Goal: Transaction & Acquisition: Book appointment/travel/reservation

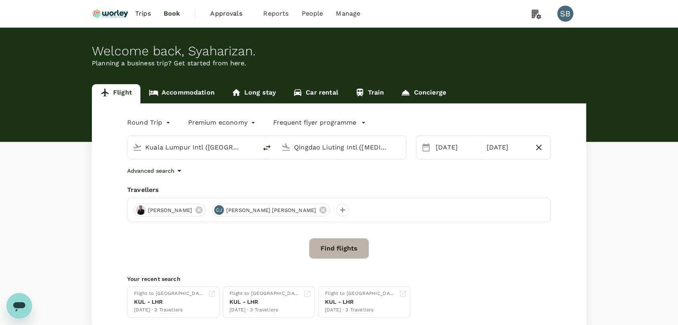
click at [348, 250] on button "Find flights" at bounding box center [339, 248] width 60 height 21
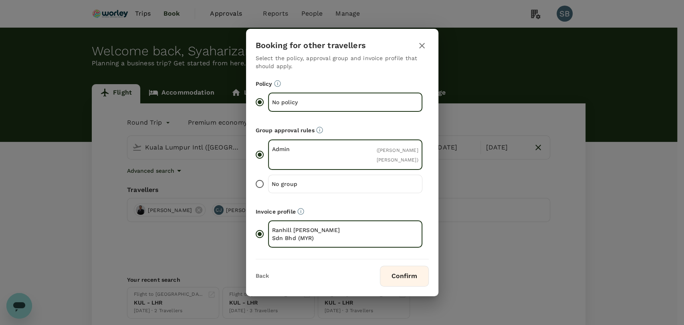
click at [401, 277] on button "Confirm" at bounding box center [404, 276] width 49 height 21
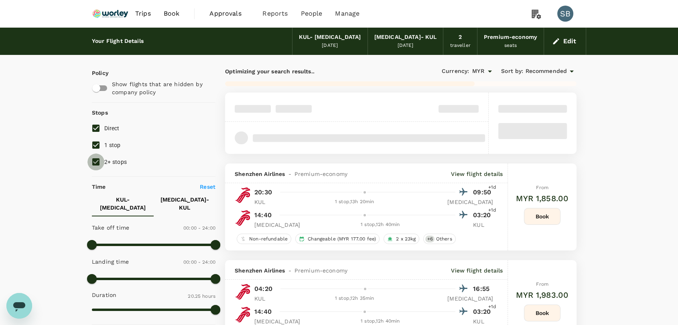
click at [88, 162] on input "2+ stops" at bounding box center [95, 162] width 17 height 17
checkbox input "false"
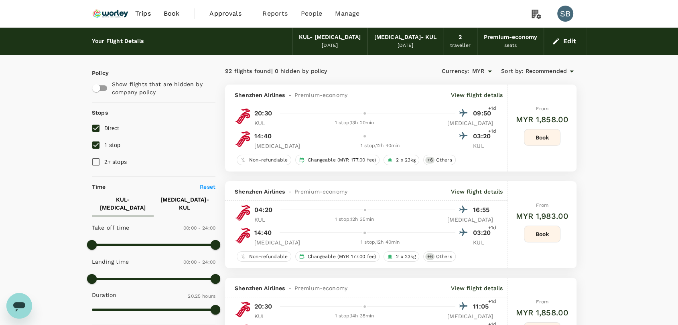
click at [536, 71] on span "Recommended" at bounding box center [546, 71] width 42 height 9
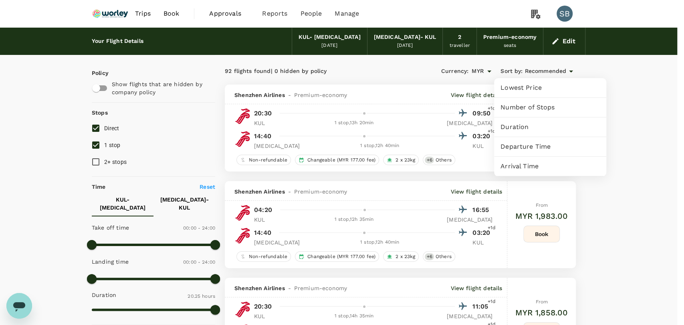
click at [530, 126] on span "Duration" at bounding box center [550, 127] width 99 height 10
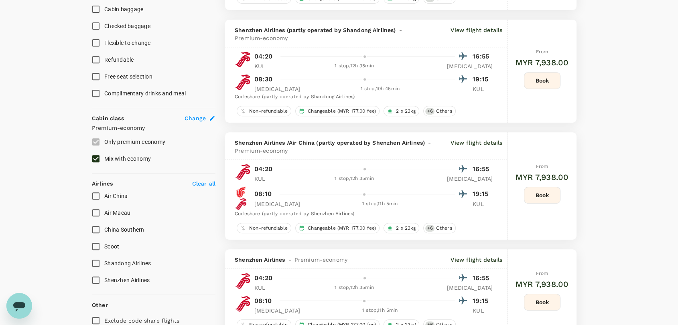
scroll to position [401, 0]
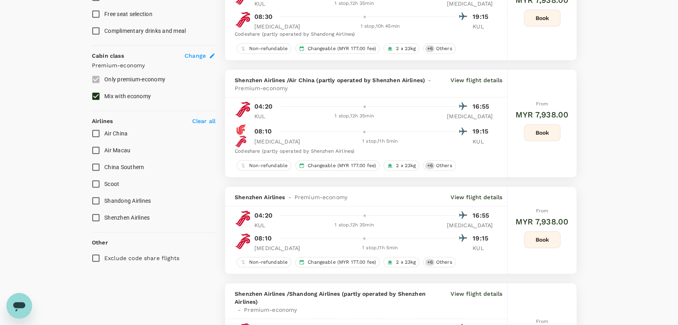
click at [93, 177] on input "Scoot" at bounding box center [95, 184] width 17 height 17
checkbox input "true"
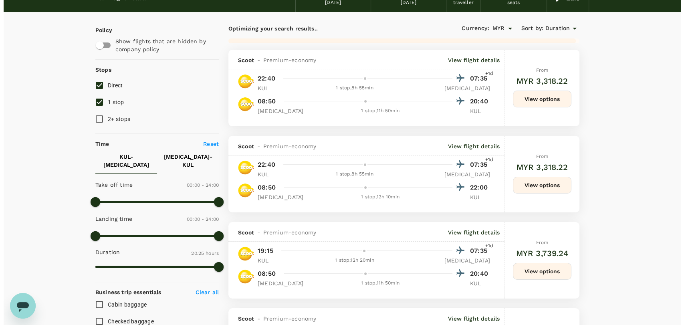
scroll to position [0, 0]
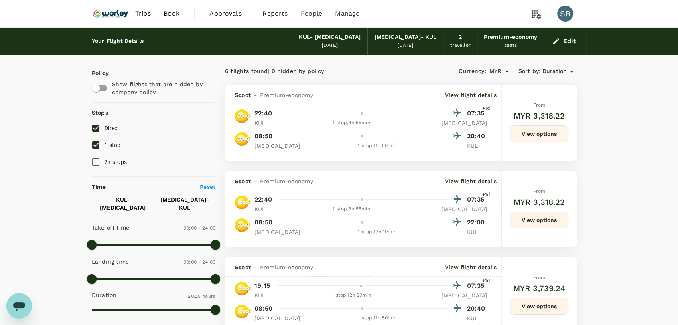
click at [478, 95] on p "View flight details" at bounding box center [471, 95] width 52 height 8
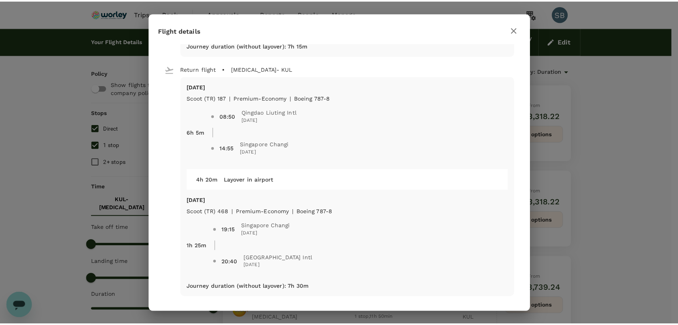
scroll to position [224, 0]
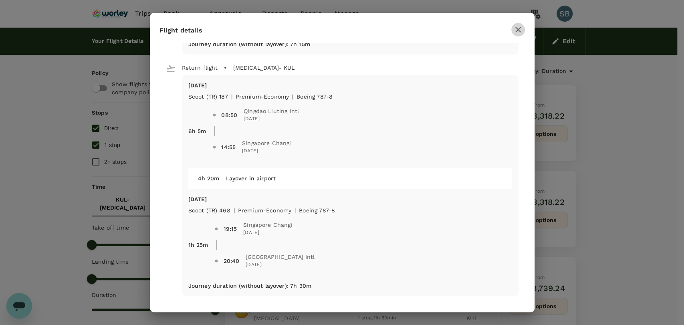
click at [516, 32] on icon "button" at bounding box center [519, 30] width 10 height 10
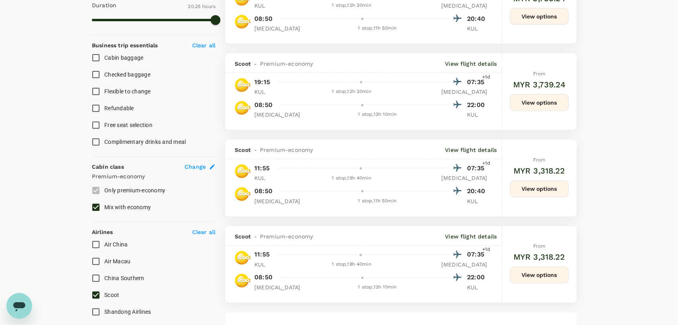
scroll to position [312, 0]
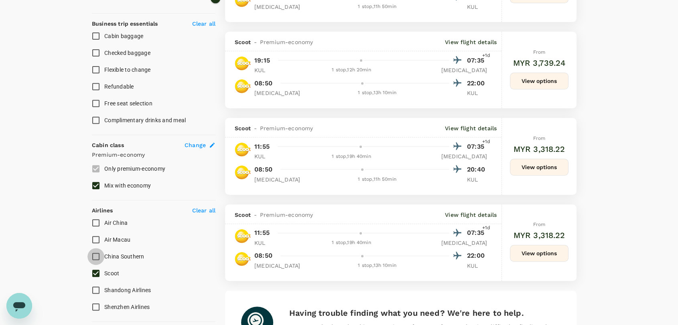
click at [100, 248] on input "China Southern" at bounding box center [95, 256] width 17 height 17
checkbox input "true"
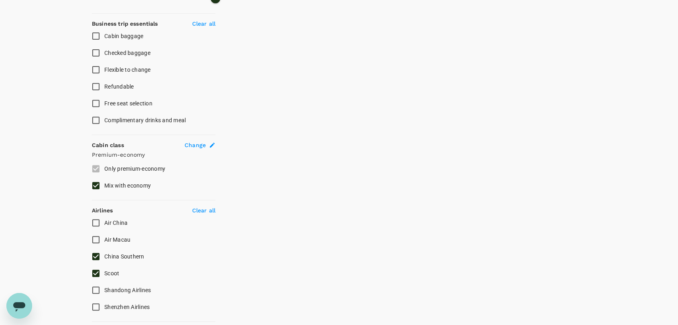
click at [97, 265] on input "Scoot" at bounding box center [95, 273] width 17 height 17
checkbox input "false"
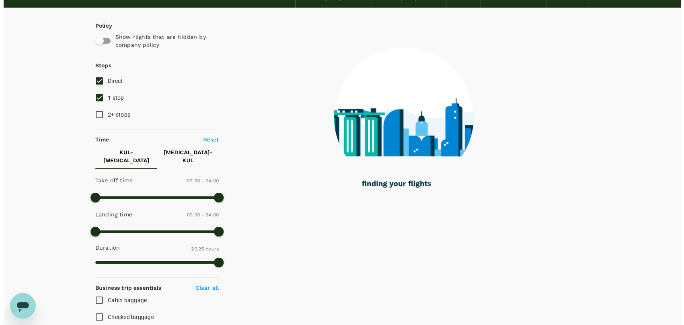
scroll to position [0, 0]
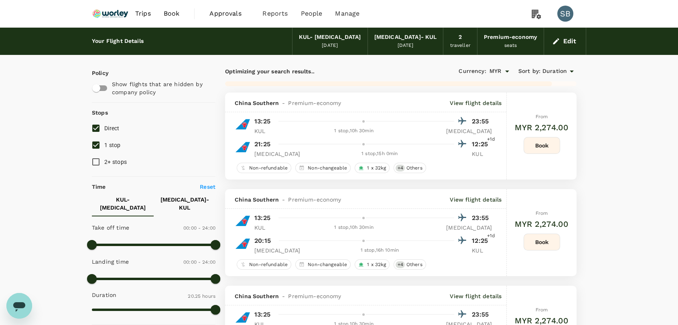
type input "1515"
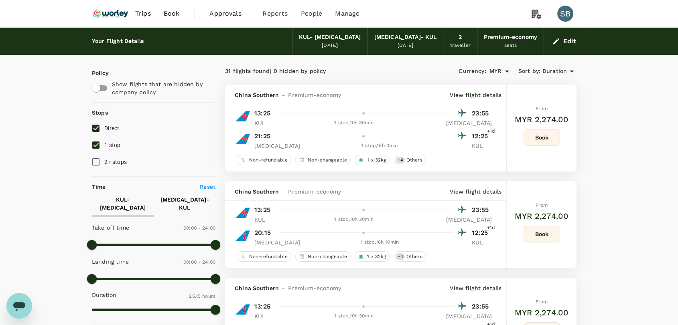
click at [484, 93] on p "View flight details" at bounding box center [475, 95] width 52 height 8
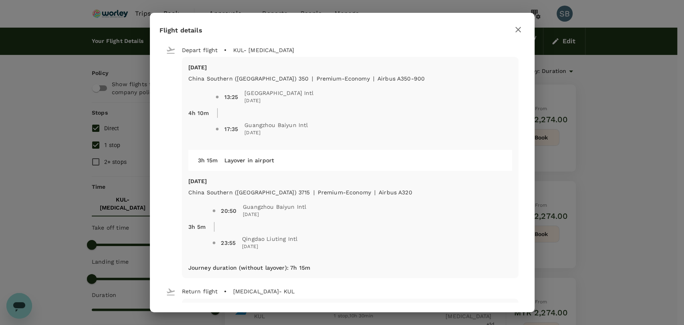
click at [520, 31] on icon "button" at bounding box center [519, 30] width 6 height 6
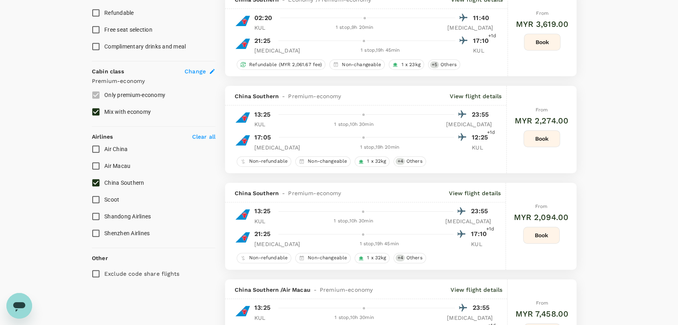
scroll to position [401, 0]
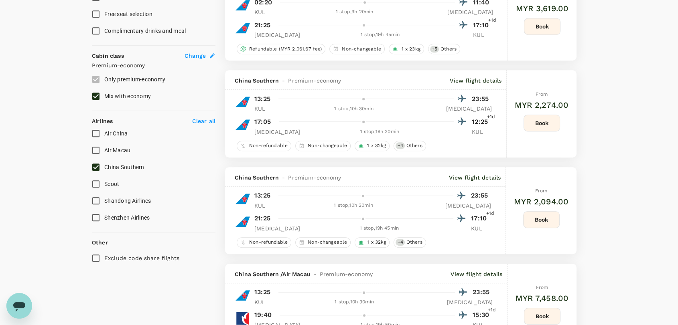
click at [94, 176] on input "Scoot" at bounding box center [95, 184] width 17 height 17
checkbox input "true"
click at [93, 159] on input "China Southern" at bounding box center [95, 167] width 17 height 17
checkbox input "false"
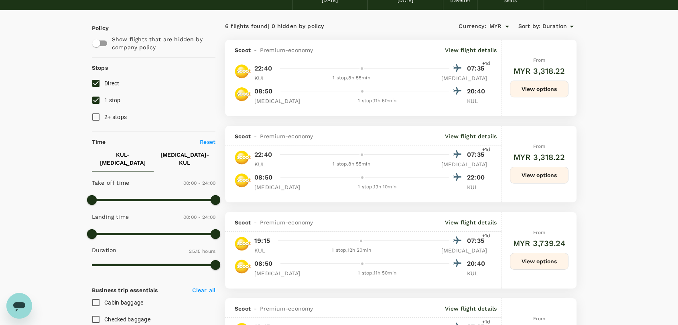
scroll to position [45, 0]
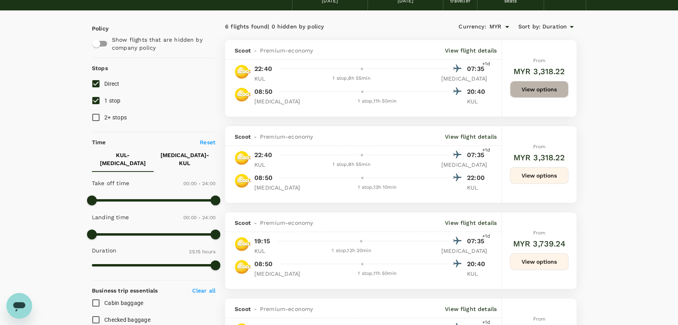
click at [535, 90] on button "View options" at bounding box center [539, 89] width 59 height 17
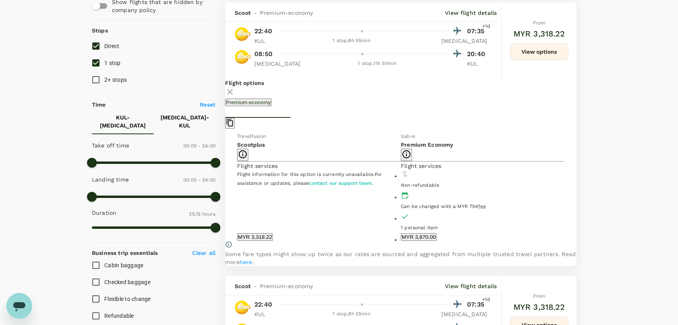
scroll to position [84, 0]
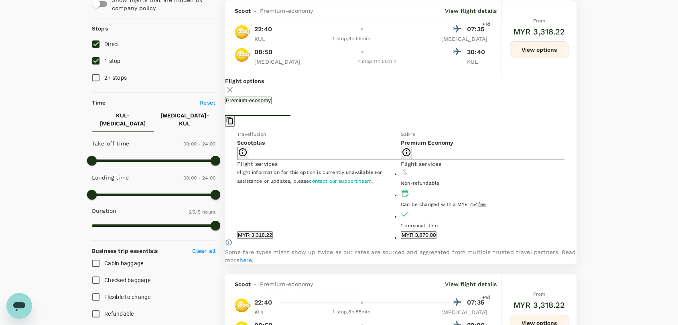
click at [235, 85] on icon at bounding box center [230, 90] width 10 height 10
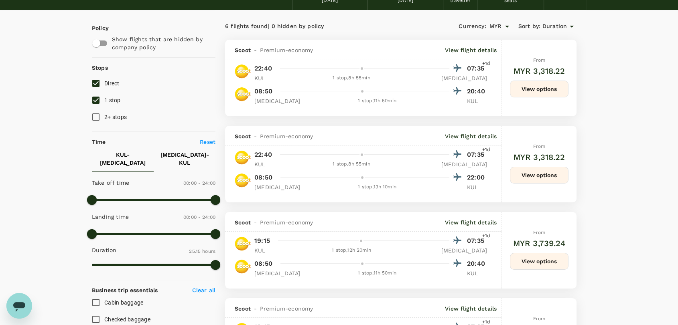
scroll to position [0, 0]
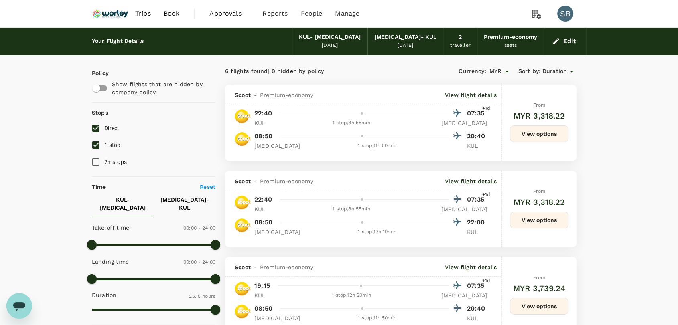
click at [112, 9] on img at bounding box center [110, 14] width 37 height 18
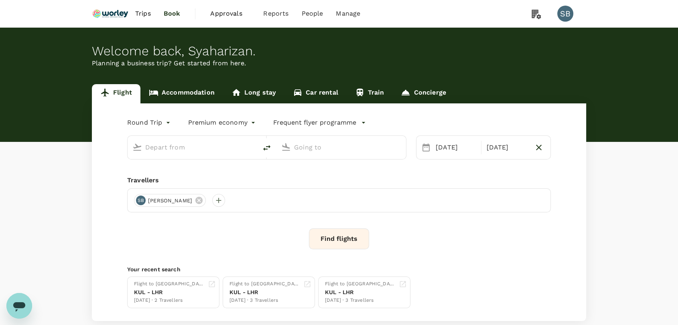
type input "Kuala Lumpur Intl ([GEOGRAPHIC_DATA])"
type input "Qingdao Liuting Intl ([MEDICAL_DATA])"
type input "Kuala Lumpur Intl ([GEOGRAPHIC_DATA])"
type input "Qingdao Liuting Intl ([MEDICAL_DATA])"
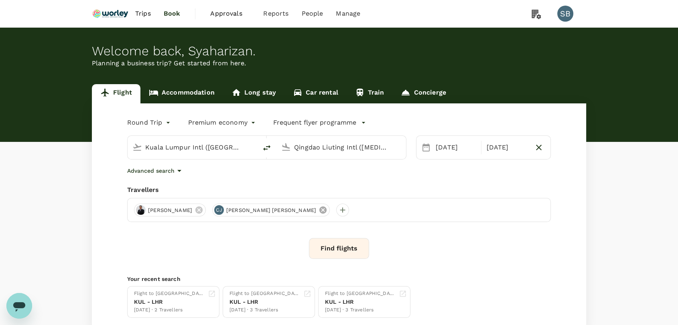
click at [319, 211] on icon at bounding box center [322, 210] width 7 height 7
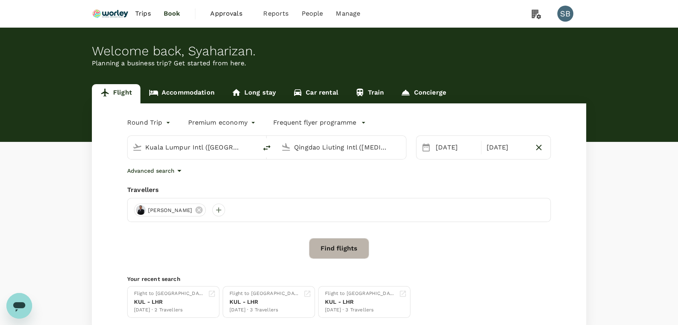
click at [336, 252] on button "Find flights" at bounding box center [339, 248] width 60 height 21
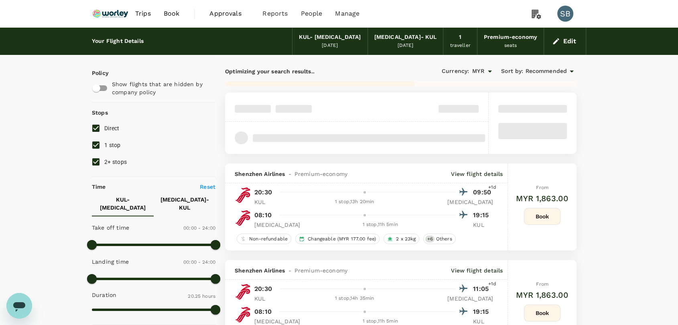
click at [98, 160] on input "2+ stops" at bounding box center [95, 162] width 17 height 17
checkbox input "false"
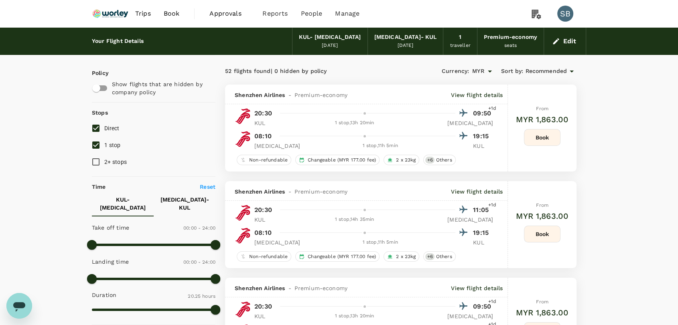
click at [545, 73] on span "Recommended" at bounding box center [546, 71] width 42 height 9
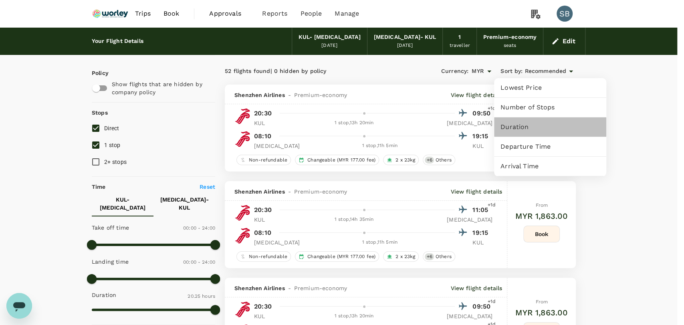
click at [536, 126] on span "Duration" at bounding box center [550, 127] width 99 height 10
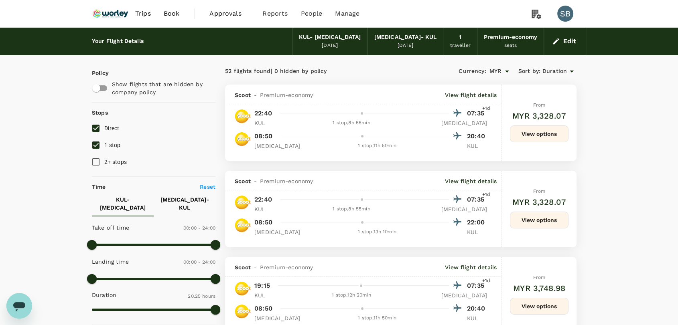
click at [534, 134] on button "View options" at bounding box center [539, 134] width 59 height 17
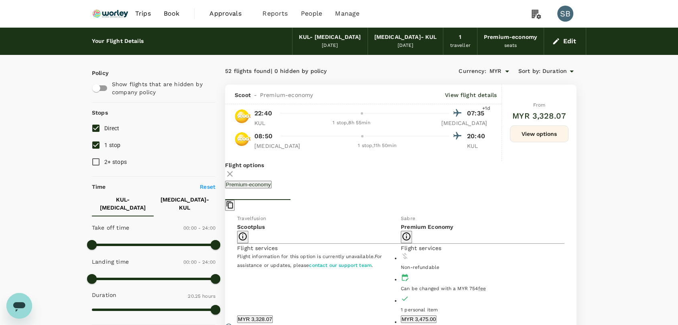
click at [235, 173] on icon at bounding box center [230, 174] width 10 height 10
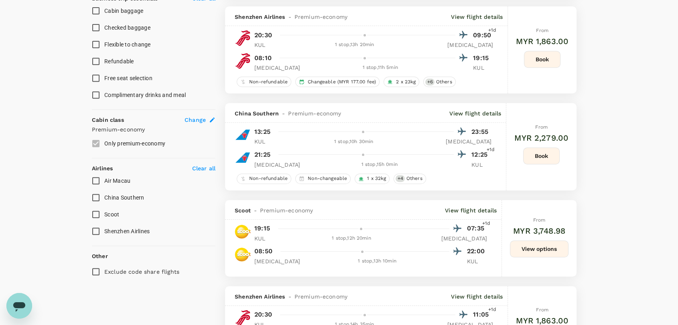
scroll to position [356, 0]
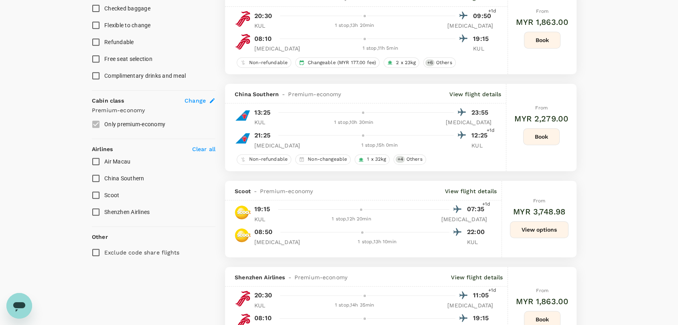
click at [97, 172] on input "China Southern" at bounding box center [95, 178] width 17 height 17
checkbox input "true"
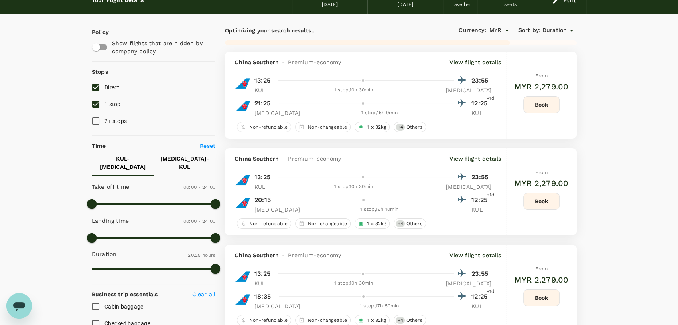
scroll to position [0, 0]
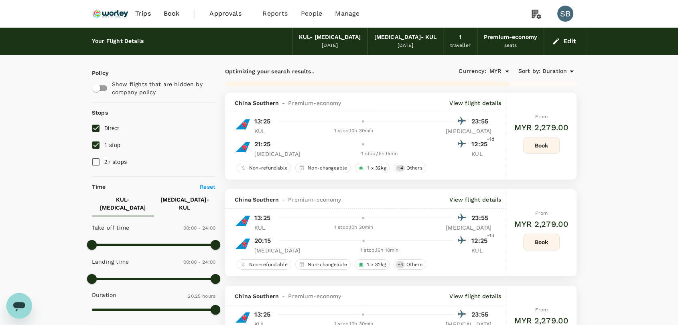
type input "1515"
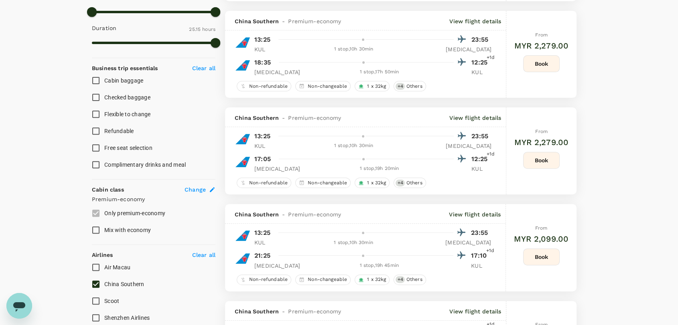
scroll to position [312, 0]
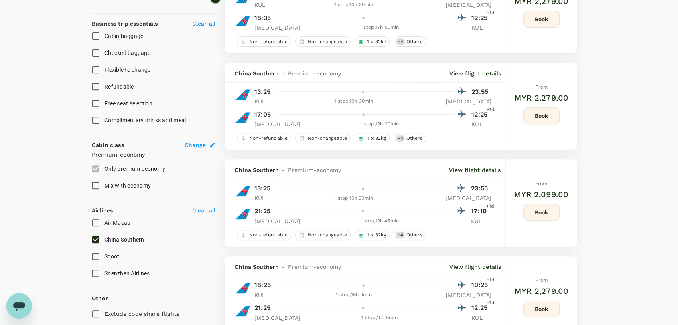
click at [98, 265] on input "Shenzhen Airlines" at bounding box center [95, 273] width 17 height 17
checkbox input "true"
click at [93, 234] on input "China Southern" at bounding box center [95, 239] width 17 height 17
checkbox input "false"
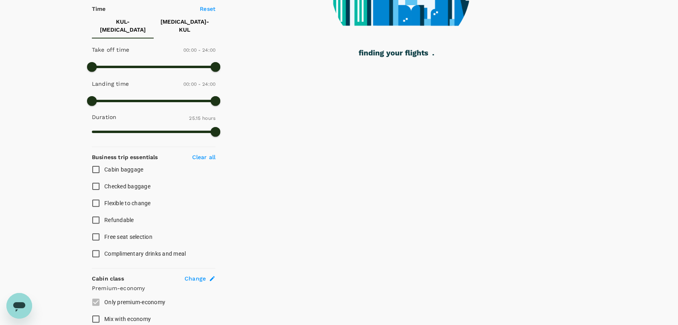
scroll to position [0, 0]
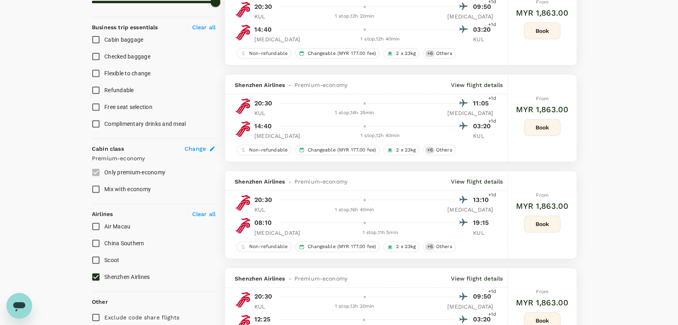
checkbox input "false"
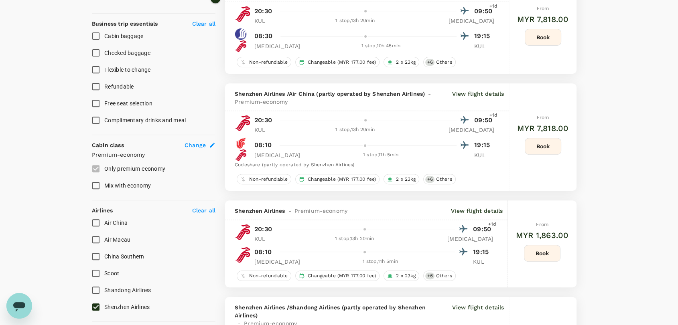
scroll to position [356, 0]
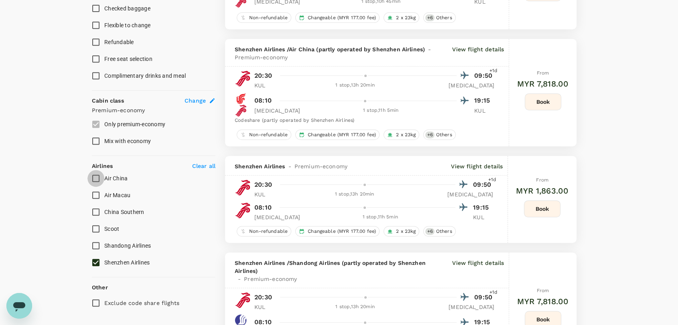
click at [94, 171] on input "Air China" at bounding box center [95, 178] width 17 height 17
checkbox input "true"
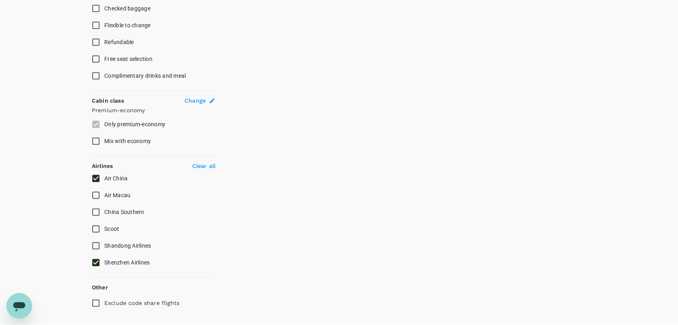
click at [94, 255] on input "Shenzhen Airlines" at bounding box center [95, 262] width 17 height 17
checkbox input "false"
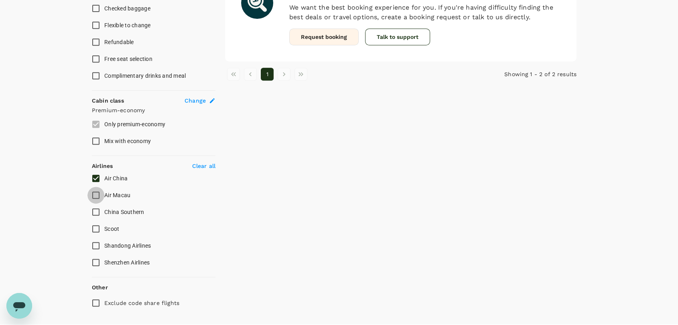
click at [99, 187] on input "Air Macau" at bounding box center [95, 195] width 17 height 17
checkbox input "false"
click at [99, 171] on input "Air China" at bounding box center [95, 178] width 17 height 17
checkbox input "false"
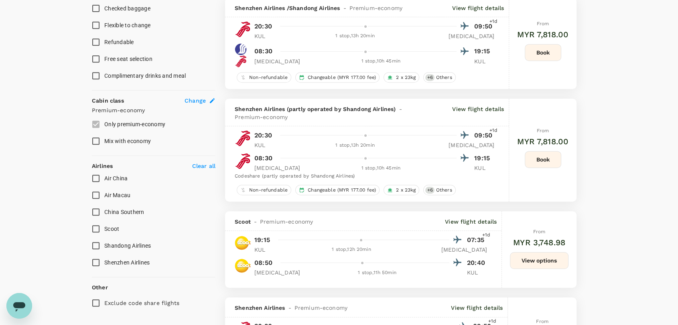
click at [96, 238] on input "Shandong Airlines" at bounding box center [95, 245] width 17 height 17
checkbox input "true"
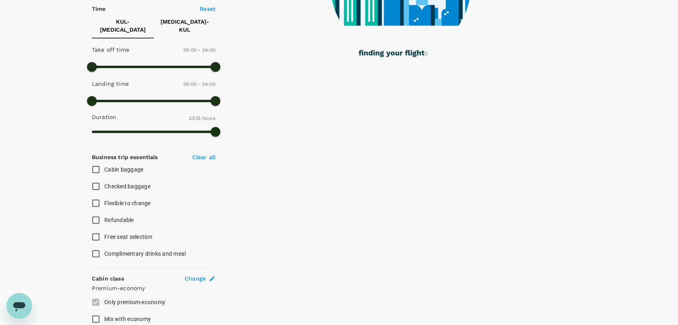
scroll to position [0, 0]
